Goal: Task Accomplishment & Management: Manage account settings

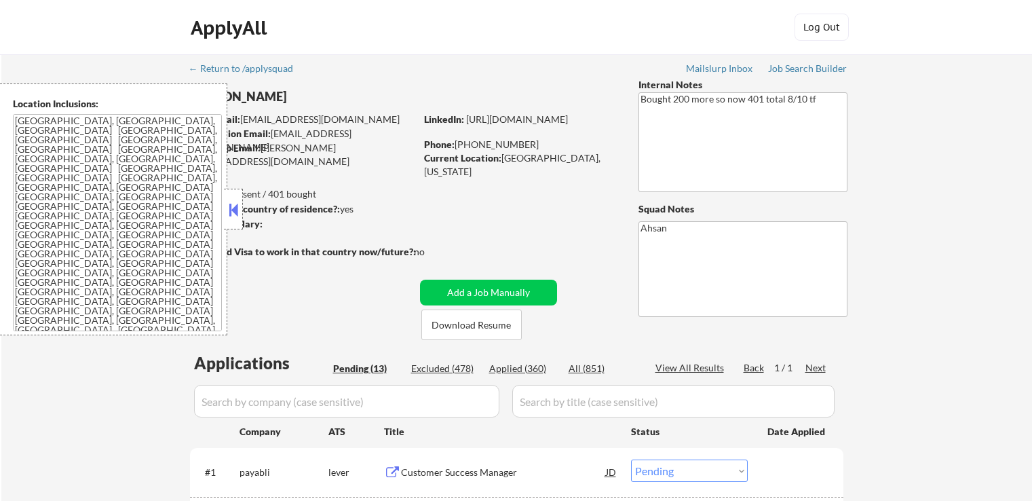
select select ""pending""
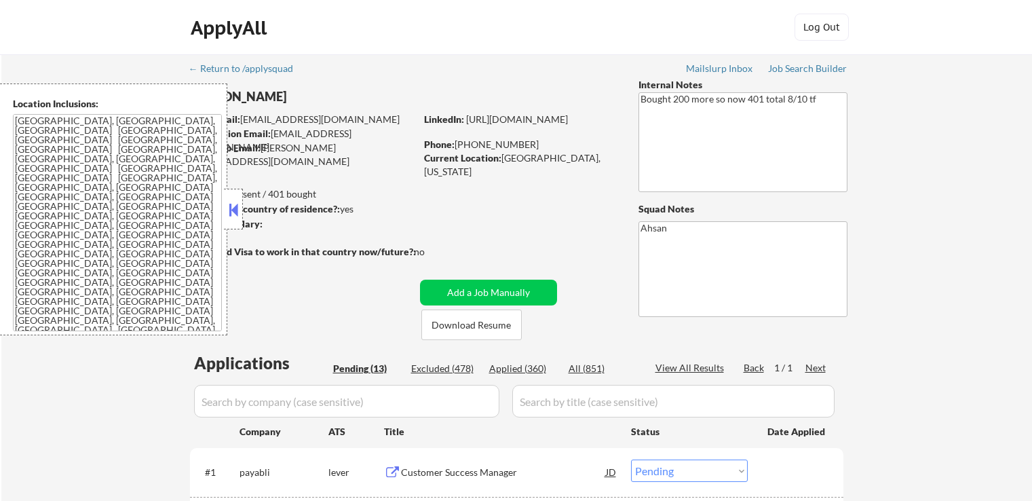
select select ""pending""
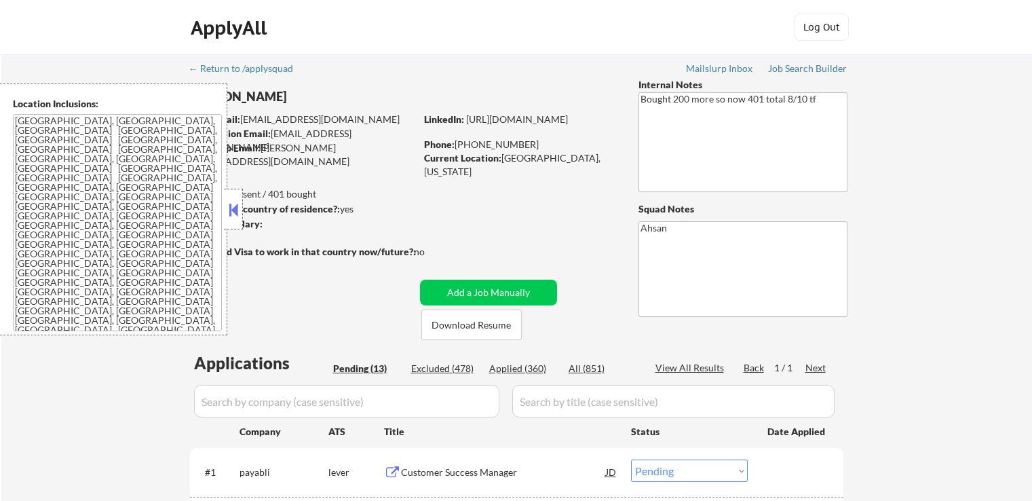
select select ""pending""
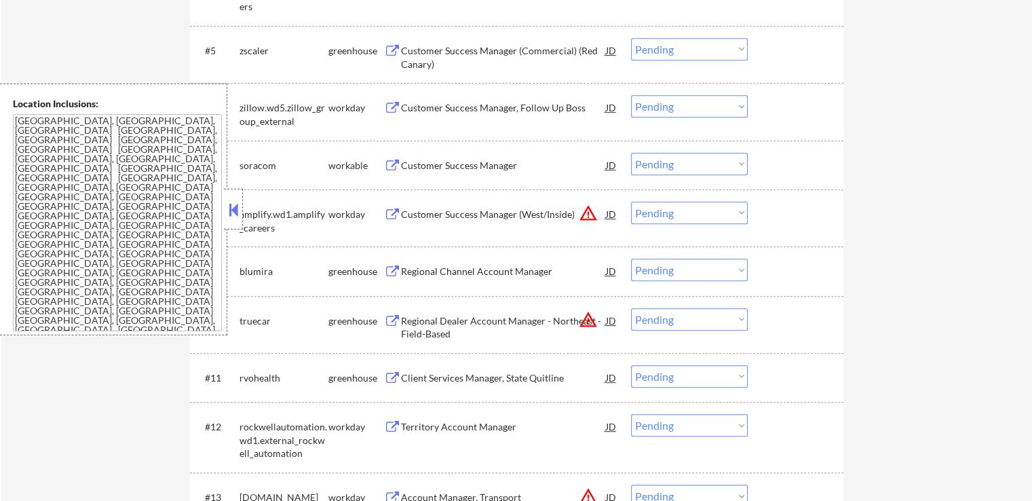
scroll to position [746, 0]
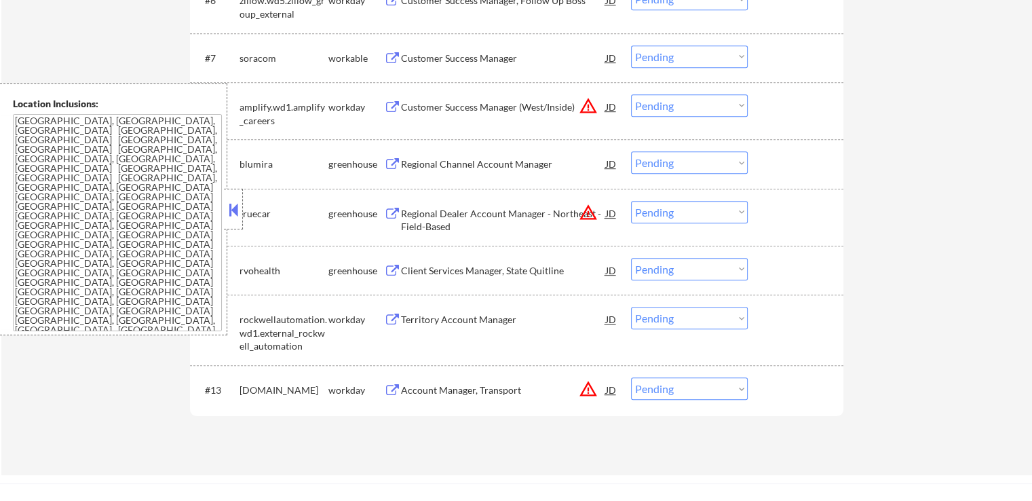
click at [678, 214] on select "Choose an option... Pending Applied Excluded (Questions) Excluded (Expired) Exc…" at bounding box center [689, 212] width 117 height 22
click at [631, 201] on select "Choose an option... Pending Applied Excluded (Questions) Excluded (Expired) Exc…" at bounding box center [689, 212] width 117 height 22
select select ""pending""
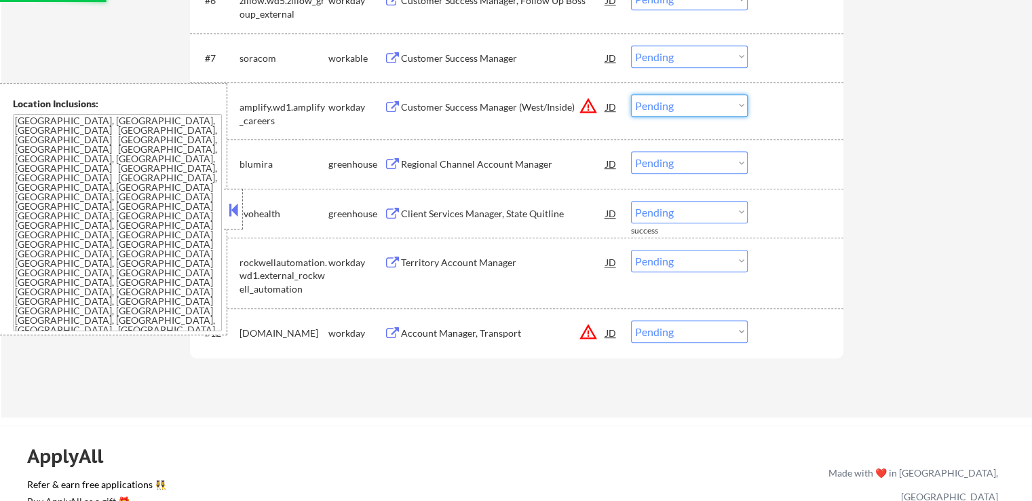
click at [672, 104] on select "Choose an option... Pending Applied Excluded (Questions) Excluded (Expired) Exc…" at bounding box center [689, 105] width 117 height 22
click at [631, 94] on select "Choose an option... Pending Applied Excluded (Questions) Excluded (Expired) Exc…" at bounding box center [689, 105] width 117 height 22
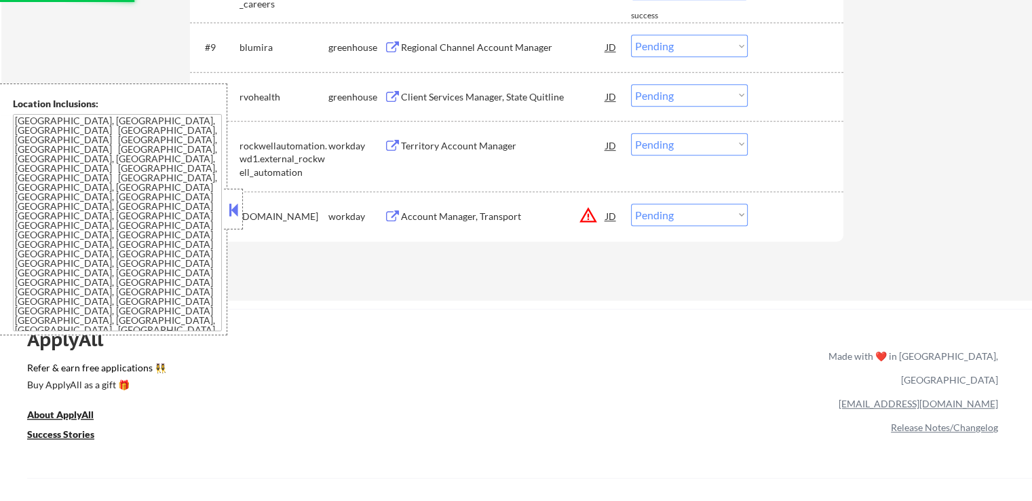
scroll to position [882, 0]
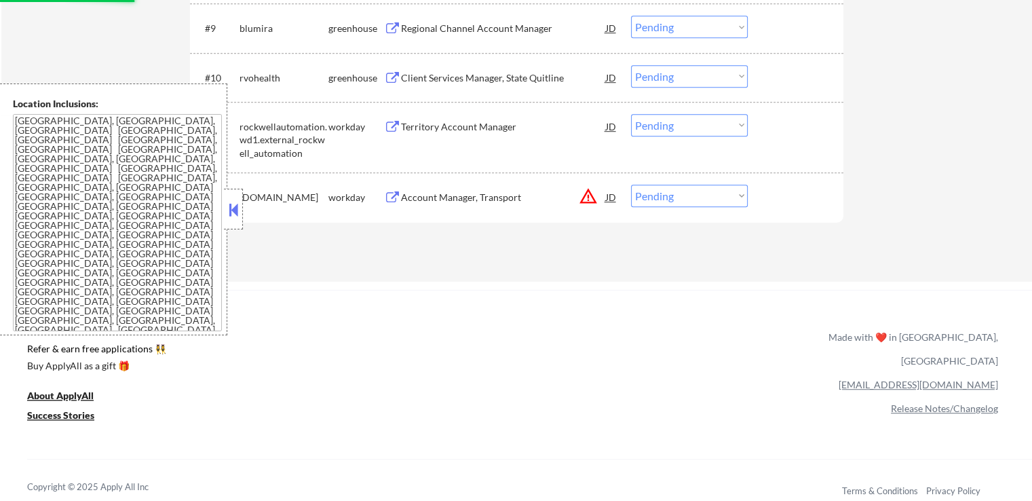
select select ""pending""
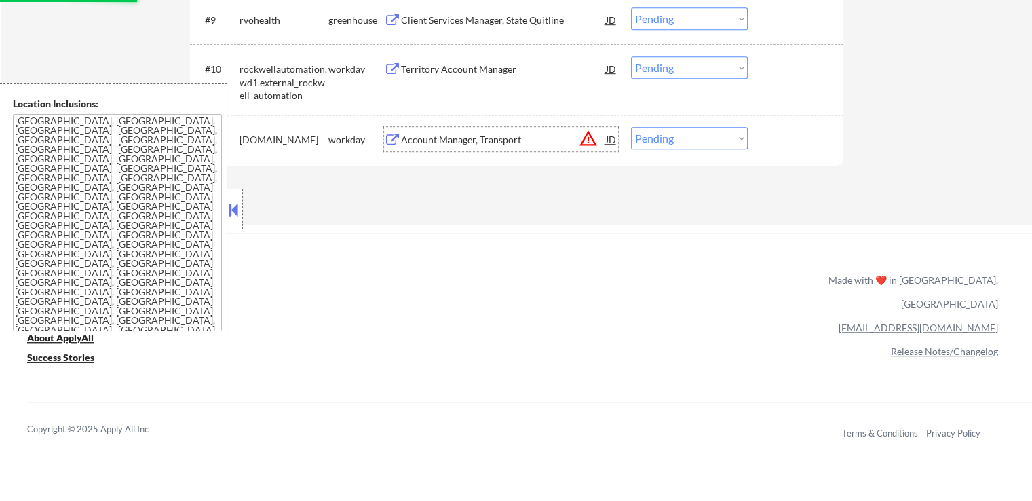
click at [505, 136] on div "Account Manager, Transport" at bounding box center [503, 140] width 205 height 14
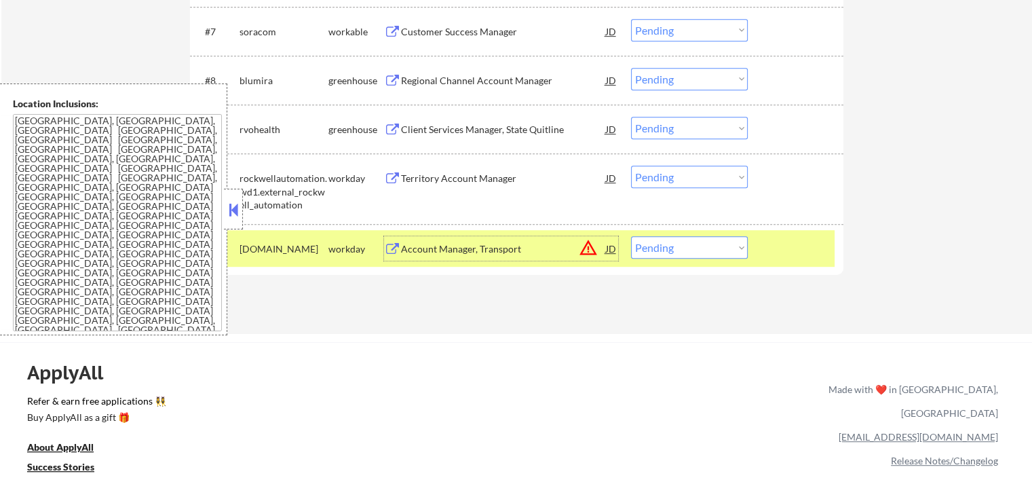
scroll to position [678, 0]
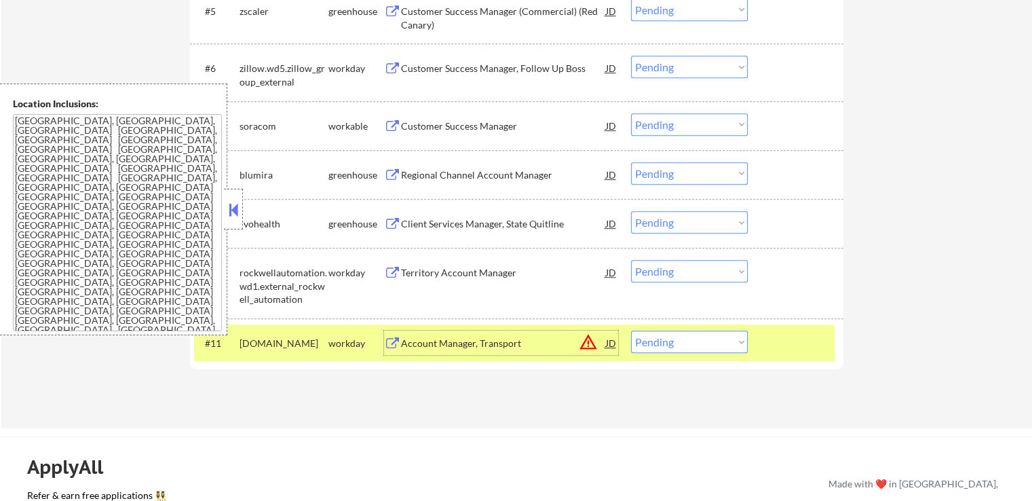
click at [512, 169] on div "Regional Channel Account Manager" at bounding box center [503, 175] width 205 height 14
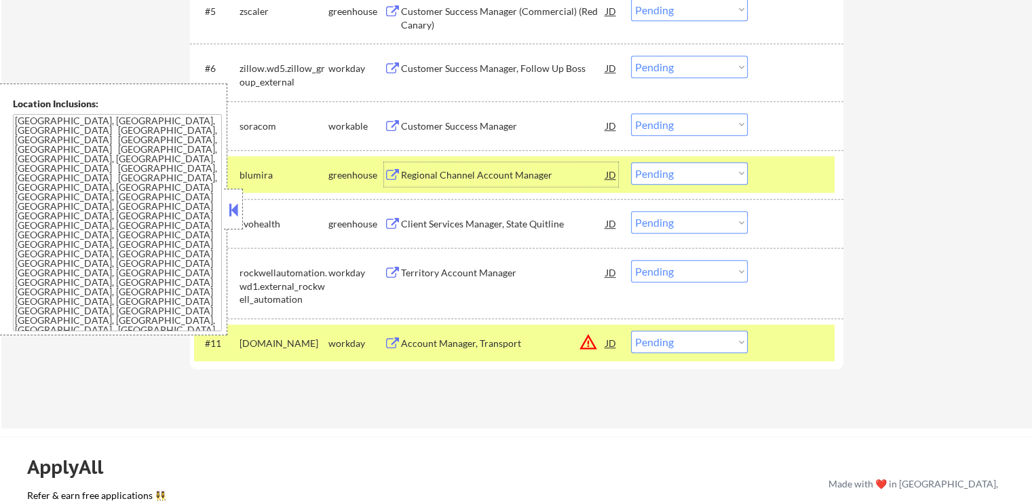
drag, startPoint x: 670, startPoint y: 337, endPoint x: 669, endPoint y: 345, distance: 8.3
click at [670, 338] on select "Choose an option... Pending Applied Excluded (Questions) Excluded (Expired) Exc…" at bounding box center [689, 341] width 117 height 22
select select ""excluded__expired_""
click at [631, 330] on select "Choose an option... Pending Applied Excluded (Questions) Excluded (Expired) Exc…" at bounding box center [689, 341] width 117 height 22
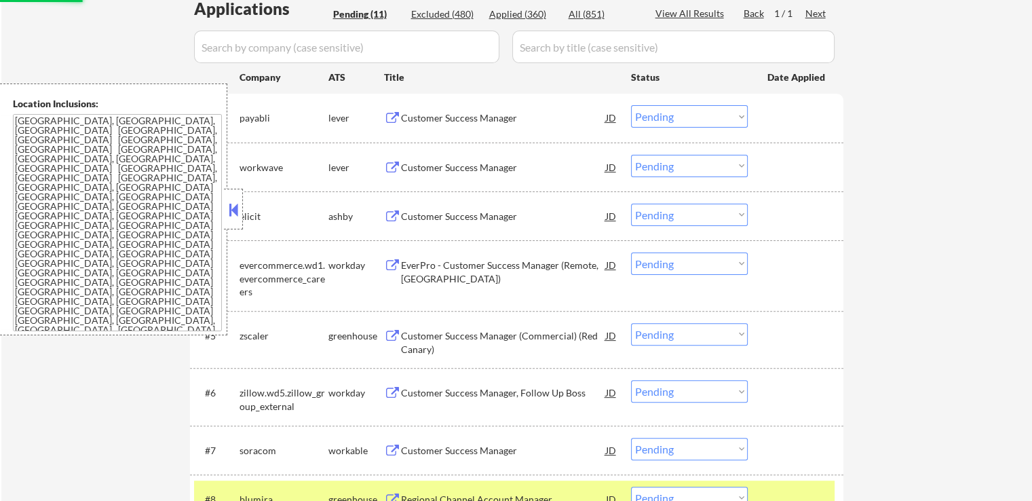
scroll to position [271, 0]
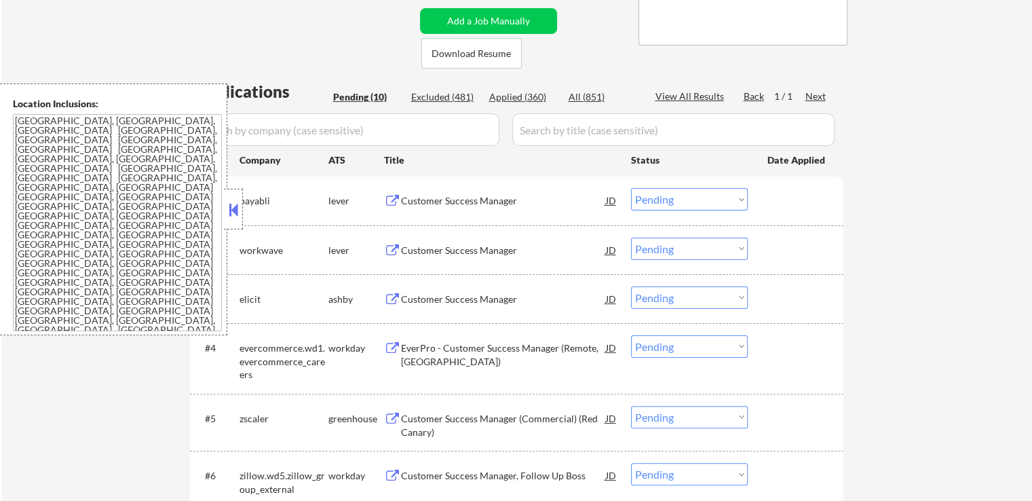
click at [490, 296] on div "Customer Success Manager" at bounding box center [503, 299] width 205 height 14
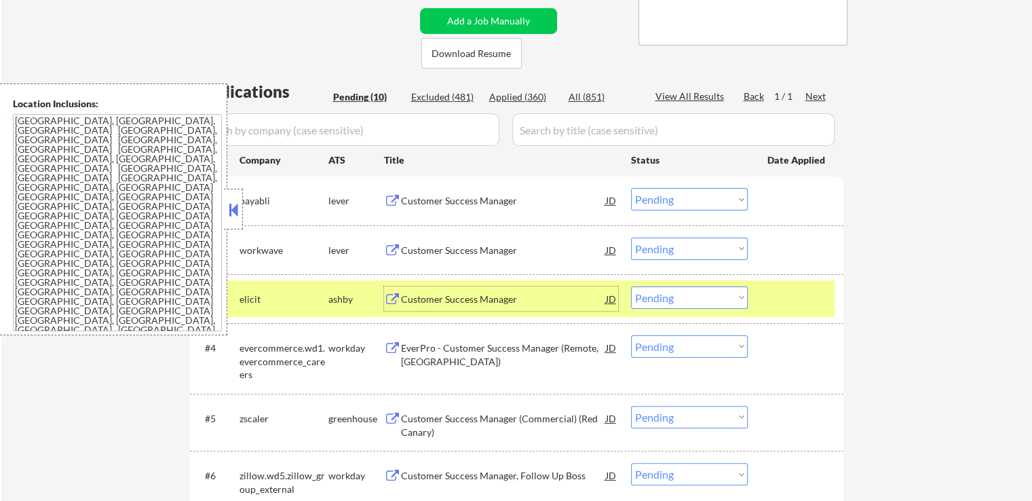
click at [511, 199] on div "Customer Success Manager" at bounding box center [503, 201] width 205 height 14
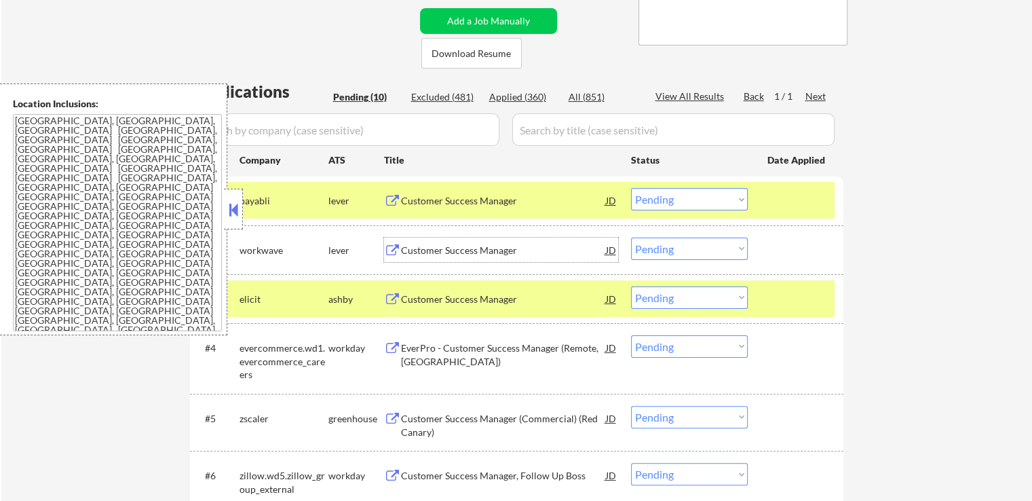
click at [492, 250] on div "Customer Success Manager" at bounding box center [503, 250] width 205 height 14
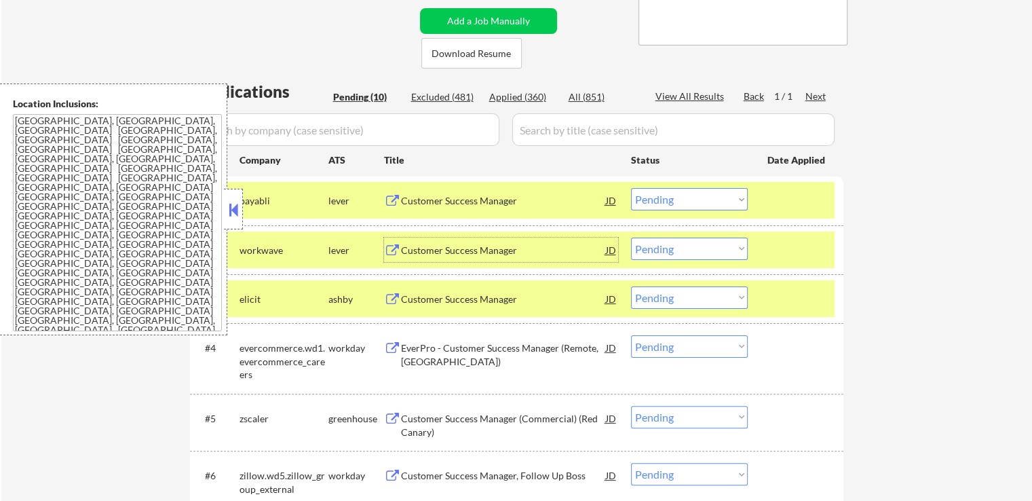
click at [667, 201] on select "Choose an option... Pending Applied Excluded (Questions) Excluded (Expired) Exc…" at bounding box center [689, 199] width 117 height 22
click at [631, 188] on select "Choose an option... Pending Applied Excluded (Questions) Excluded (Expired) Exc…" at bounding box center [689, 199] width 117 height 22
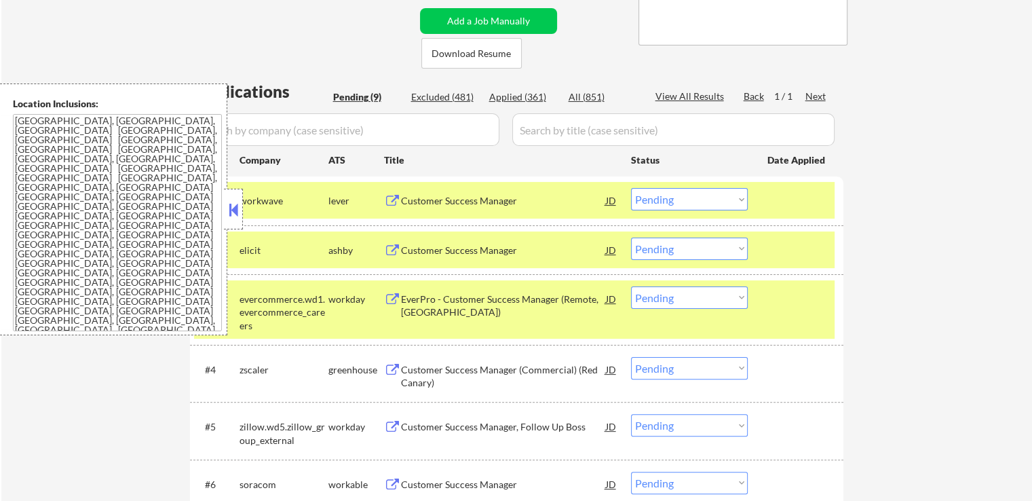
click at [505, 245] on div "Customer Success Manager" at bounding box center [503, 250] width 205 height 14
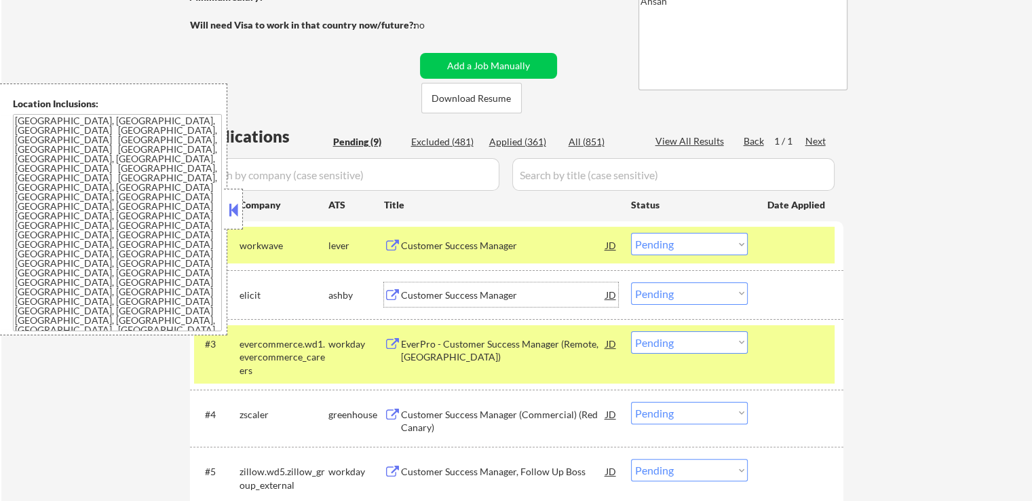
scroll to position [203, 0]
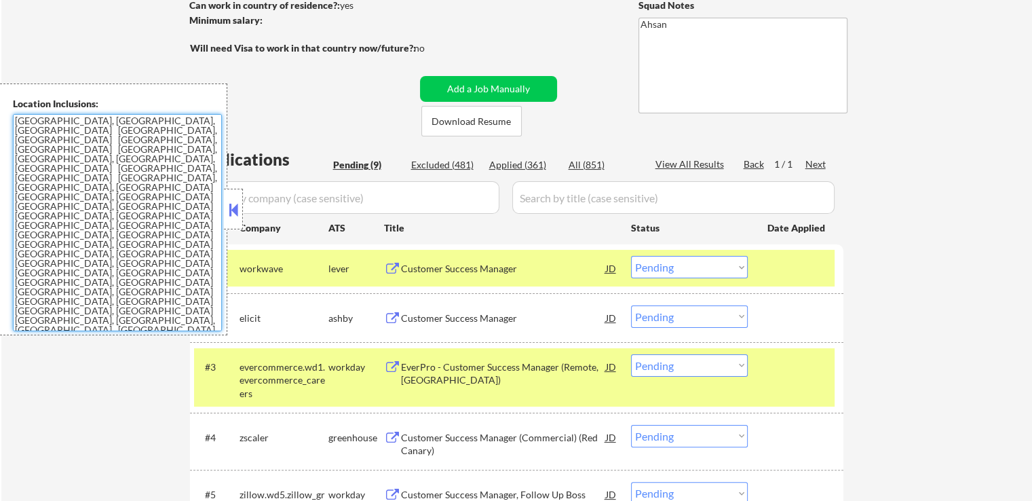
drag, startPoint x: 105, startPoint y: 164, endPoint x: 149, endPoint y: 166, distance: 43.5
click at [149, 166] on textarea "[GEOGRAPHIC_DATA], [GEOGRAPHIC_DATA], [GEOGRAPHIC_DATA] [GEOGRAPHIC_DATA], [GEO…" at bounding box center [117, 222] width 209 height 217
drag, startPoint x: 686, startPoint y: 263, endPoint x: 684, endPoint y: 271, distance: 7.9
click at [686, 263] on select "Choose an option... Pending Applied Excluded (Questions) Excluded (Expired) Exc…" at bounding box center [689, 267] width 117 height 22
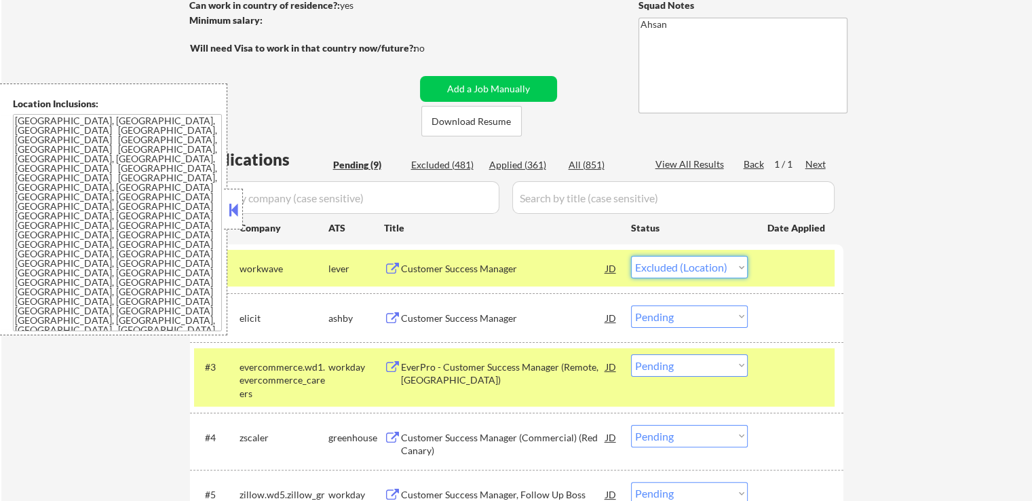
click at [631, 256] on select "Choose an option... Pending Applied Excluded (Questions) Excluded (Expired) Exc…" at bounding box center [689, 267] width 117 height 22
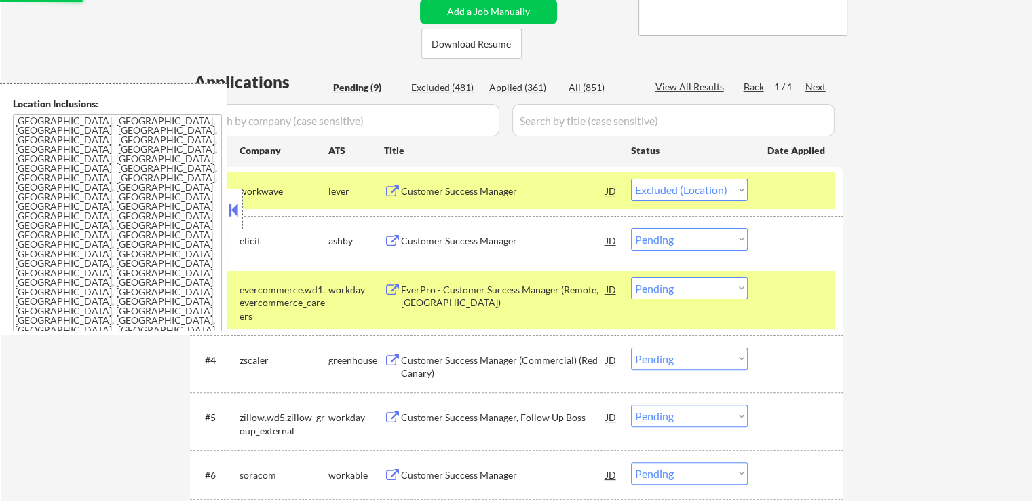
scroll to position [339, 0]
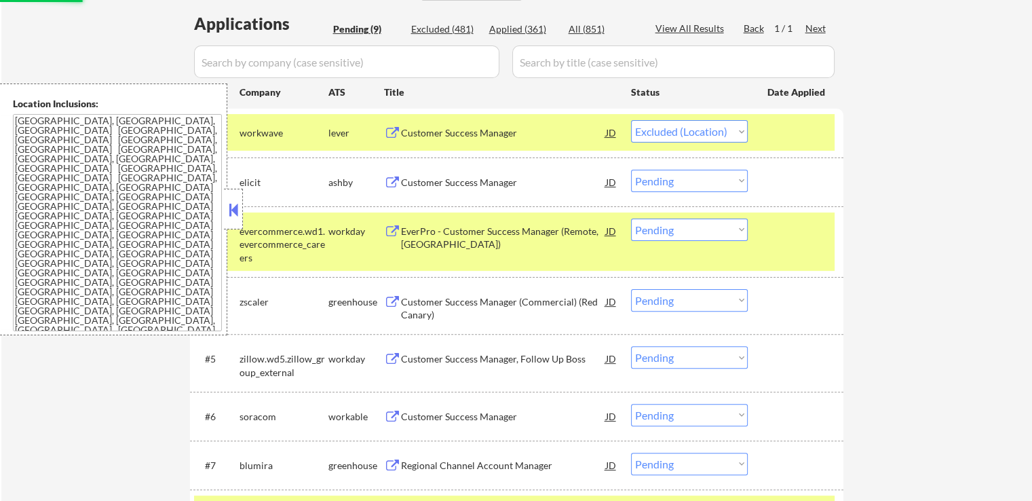
click at [531, 232] on div "EverPro - Customer Success Manager (Remote, [GEOGRAPHIC_DATA])" at bounding box center [503, 237] width 205 height 26
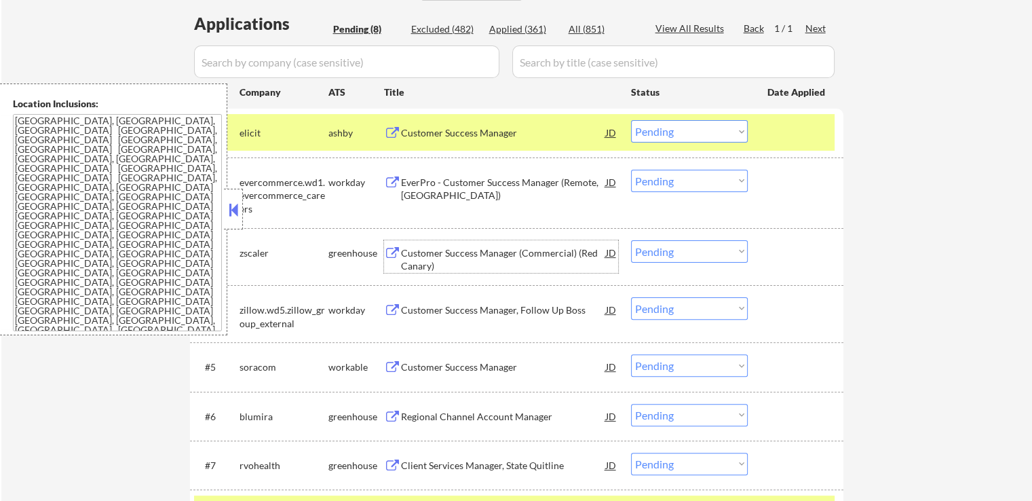
drag, startPoint x: 687, startPoint y: 134, endPoint x: 686, endPoint y: 140, distance: 6.9
click at [686, 135] on select "Choose an option... Pending Applied Excluded (Questions) Excluded (Expired) Exc…" at bounding box center [689, 131] width 117 height 22
click at [631, 120] on select "Choose an option... Pending Applied Excluded (Questions) Excluded (Expired) Exc…" at bounding box center [689, 131] width 117 height 22
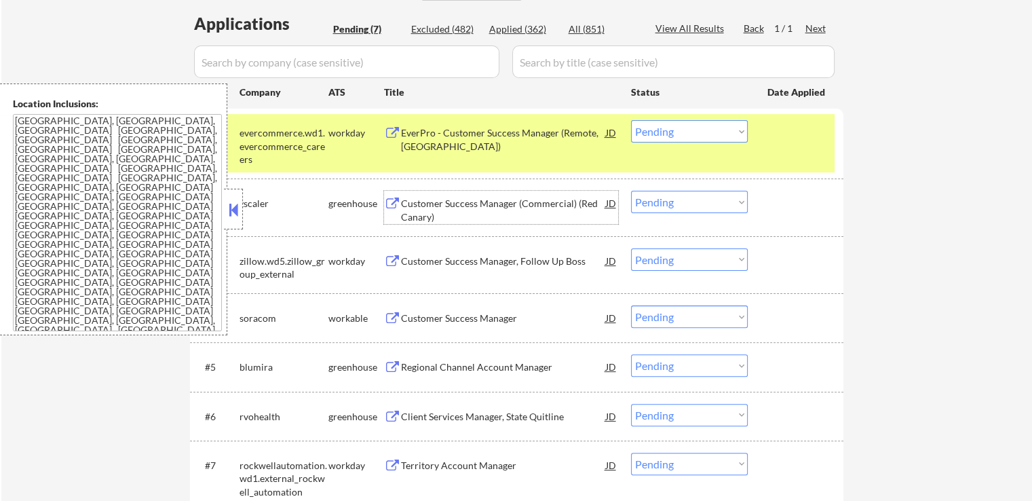
click at [545, 207] on div "Customer Success Manager (Commercial) (Red Canary)" at bounding box center [503, 210] width 205 height 26
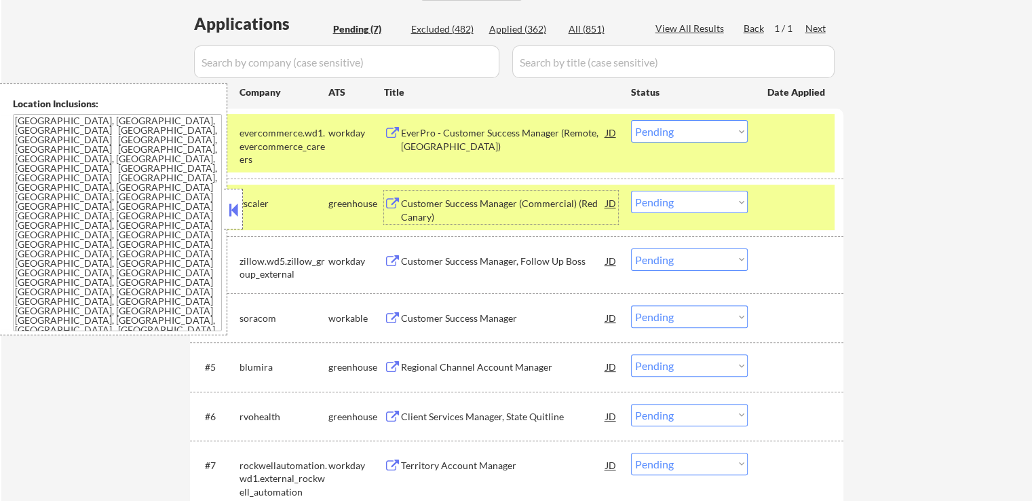
click at [667, 128] on select "Choose an option... Pending Applied Excluded (Questions) Excluded (Expired) Exc…" at bounding box center [689, 131] width 117 height 22
click at [631, 120] on select "Choose an option... Pending Applied Excluded (Questions) Excluded (Expired) Exc…" at bounding box center [689, 131] width 117 height 22
click at [507, 258] on div "Customer Success Manager, Follow Up Boss" at bounding box center [503, 261] width 205 height 14
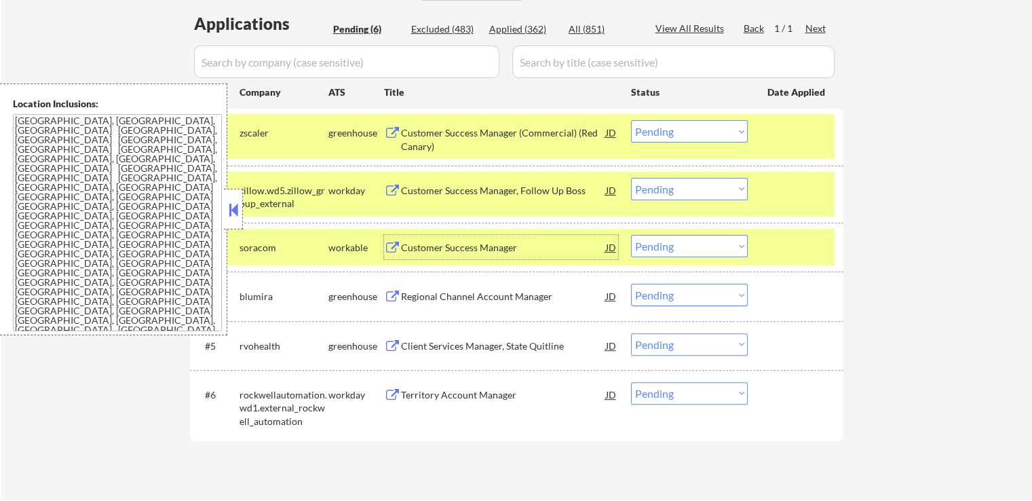
drag, startPoint x: 656, startPoint y: 128, endPoint x: 654, endPoint y: 139, distance: 11.2
click at [656, 128] on select "Choose an option... Pending Applied Excluded (Questions) Excluded (Expired) Exc…" at bounding box center [689, 131] width 117 height 22
click at [631, 120] on select "Choose an option... Pending Applied Excluded (Questions) Excluded (Expired) Exc…" at bounding box center [689, 131] width 117 height 22
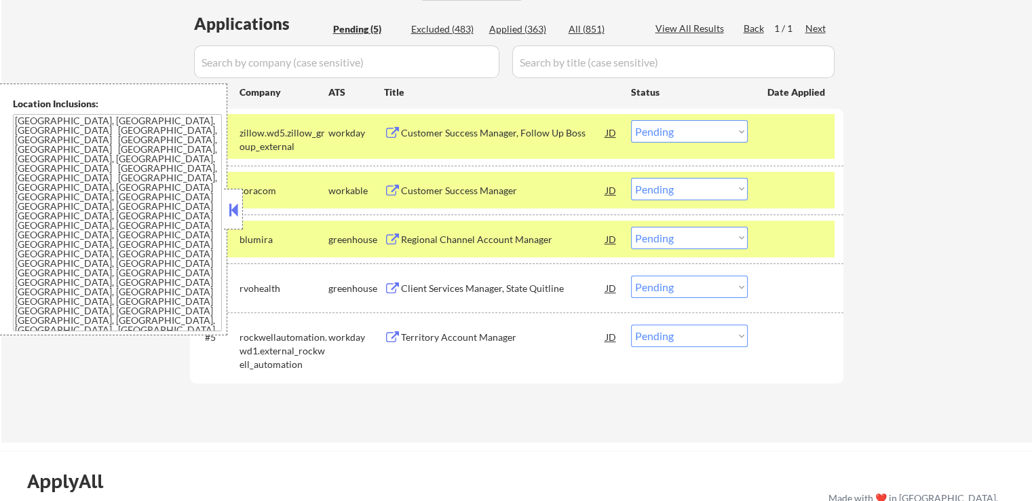
click at [479, 184] on div "Customer Success Manager" at bounding box center [503, 191] width 205 height 14
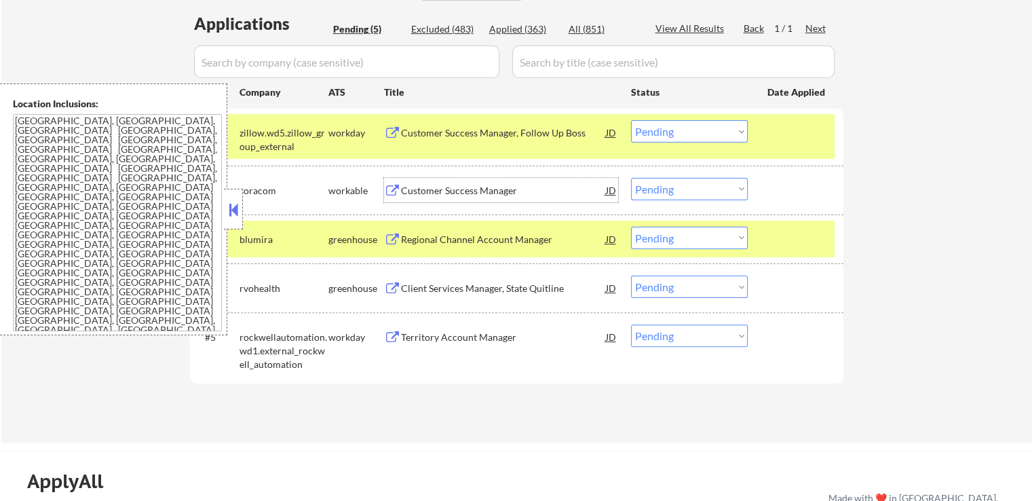
click at [663, 133] on select "Choose an option... Pending Applied Excluded (Questions) Excluded (Expired) Exc…" at bounding box center [689, 131] width 117 height 22
click at [631, 120] on select "Choose an option... Pending Applied Excluded (Questions) Excluded (Expired) Exc…" at bounding box center [689, 131] width 117 height 22
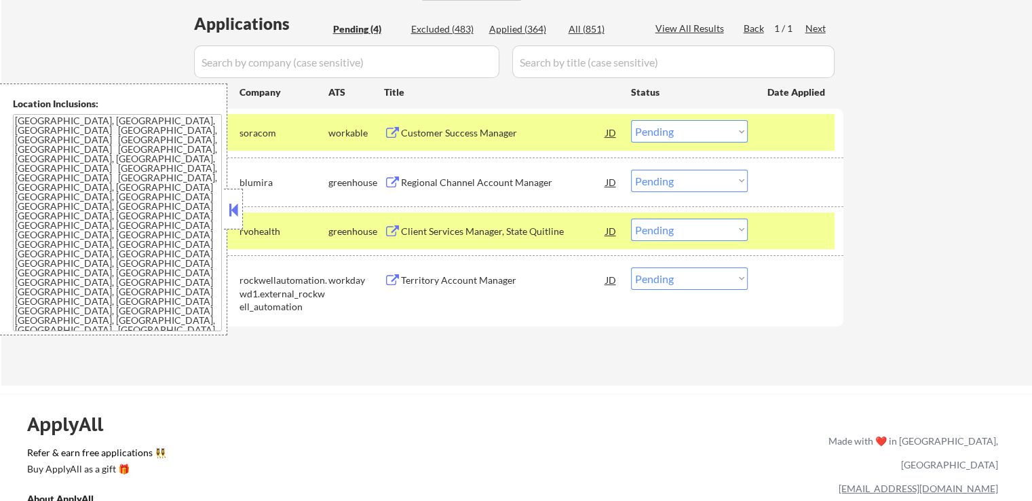
click at [517, 182] on div "Regional Channel Account Manager" at bounding box center [503, 183] width 205 height 14
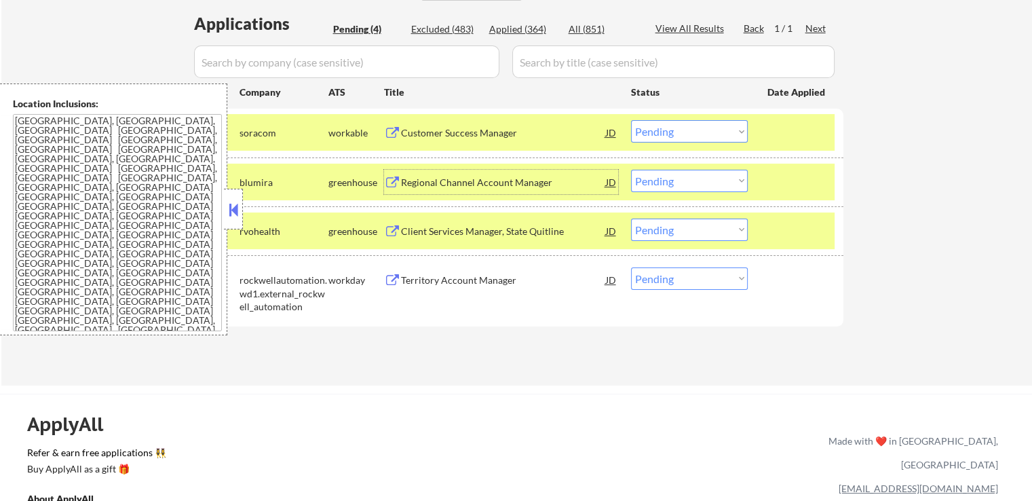
click at [665, 130] on select "Choose an option... Pending Applied Excluded (Questions) Excluded (Expired) Exc…" at bounding box center [689, 131] width 117 height 22
click at [631, 120] on select "Choose an option... Pending Applied Excluded (Questions) Excluded (Expired) Exc…" at bounding box center [689, 131] width 117 height 22
click at [492, 223] on div "Client Services Manager, State Quitline" at bounding box center [503, 230] width 205 height 24
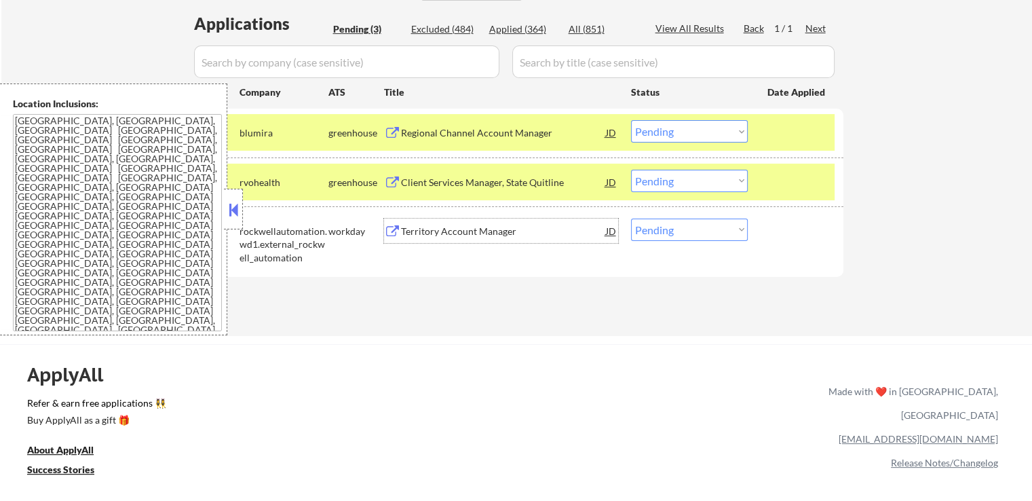
click at [662, 132] on select "Choose an option... Pending Applied Excluded (Questions) Excluded (Expired) Exc…" at bounding box center [689, 131] width 117 height 22
click at [631, 120] on select "Choose an option... Pending Applied Excluded (Questions) Excluded (Expired) Exc…" at bounding box center [689, 131] width 117 height 22
click at [518, 229] on div "Territory Account Manager" at bounding box center [503, 231] width 205 height 14
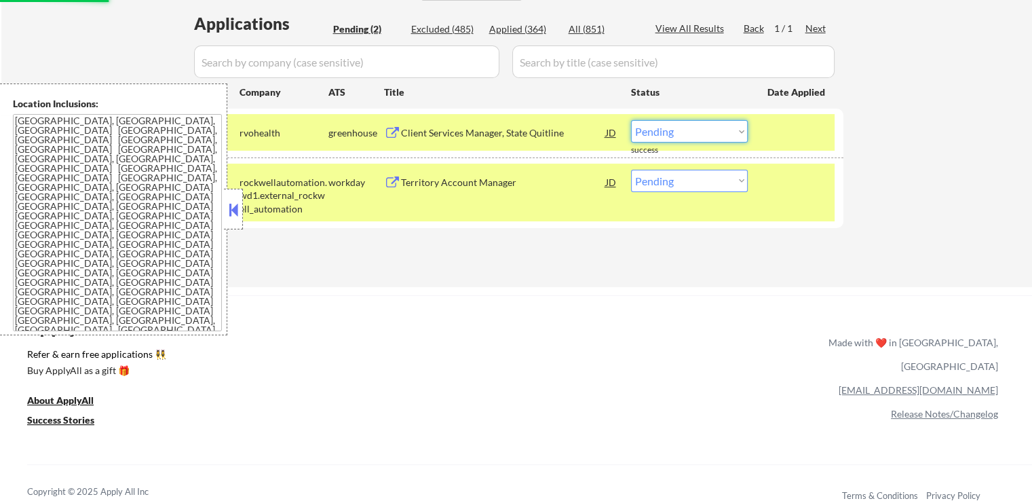
drag, startPoint x: 663, startPoint y: 128, endPoint x: 666, endPoint y: 139, distance: 11.4
click at [663, 128] on select "Choose an option... Pending Applied Excluded (Questions) Excluded (Expired) Exc…" at bounding box center [689, 131] width 117 height 22
click at [631, 120] on select "Choose an option... Pending Applied Excluded (Questions) Excluded (Expired) Exc…" at bounding box center [689, 131] width 117 height 22
click at [638, 307] on div "ApplyAll Refer & earn free applications 👯‍♀️ Buy ApplyAll as a gift 🎁 About App…" at bounding box center [516, 412] width 1032 height 215
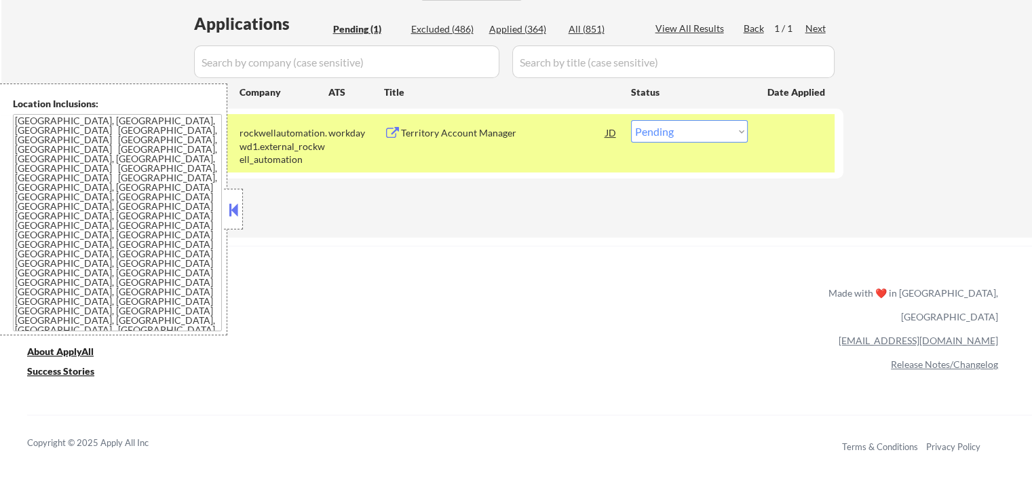
click at [659, 133] on select "Choose an option... Pending Applied Excluded (Questions) Excluded (Expired) Exc…" at bounding box center [689, 131] width 117 height 22
select select ""excluded__bad_match_""
click at [631, 120] on select "Choose an option... Pending Applied Excluded (Questions) Excluded (Expired) Exc…" at bounding box center [689, 131] width 117 height 22
click at [648, 266] on div "ApplyAll Refer & earn free applications 👯‍♀️ Buy ApplyAll as a gift 🎁 About App…" at bounding box center [516, 362] width 1032 height 215
